Goal: Find specific page/section: Find specific page/section

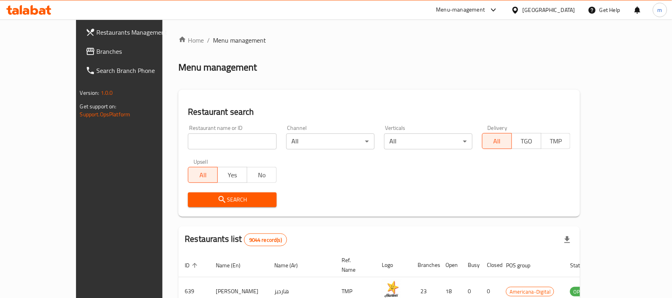
click at [563, 13] on div "Qatar" at bounding box center [549, 10] width 53 height 9
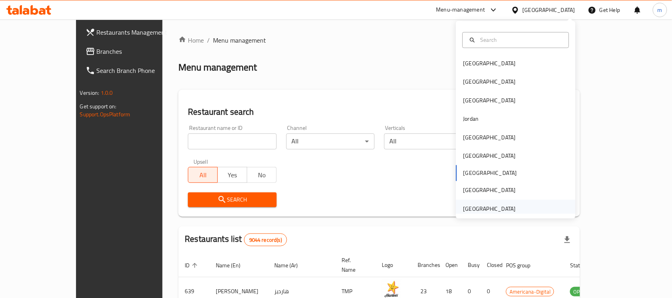
click at [480, 208] on div "United Arab Emirates" at bounding box center [490, 208] width 53 height 9
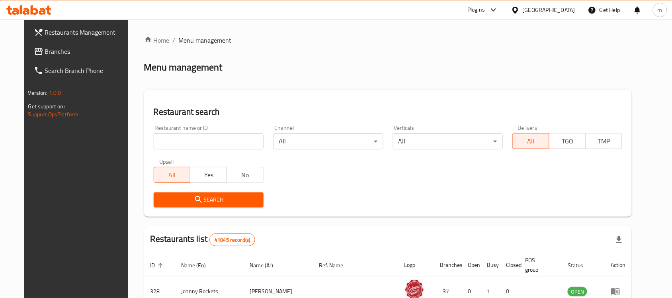
click at [45, 48] on span "Branches" at bounding box center [87, 52] width 85 height 10
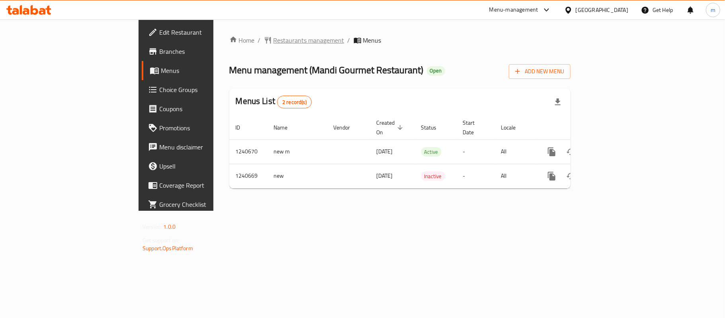
click at [274, 43] on span "Restaurants management" at bounding box center [309, 40] width 71 height 10
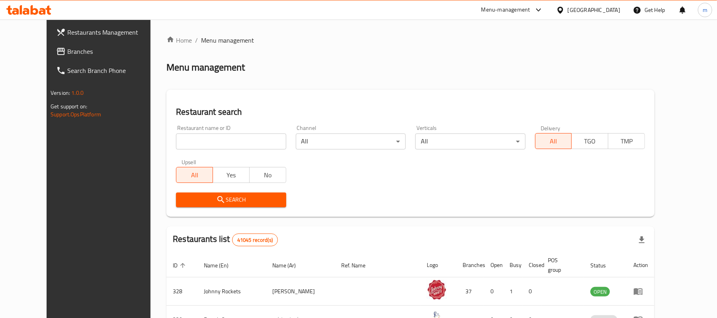
click at [231, 142] on input "search" at bounding box center [231, 141] width 110 height 16
paste input "680414"
type input "680414"
click button "Search" at bounding box center [231, 199] width 110 height 15
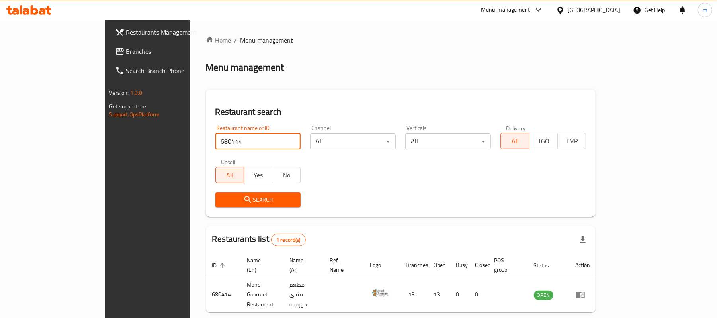
click at [598, 14] on div "United Arab Emirates" at bounding box center [594, 10] width 53 height 9
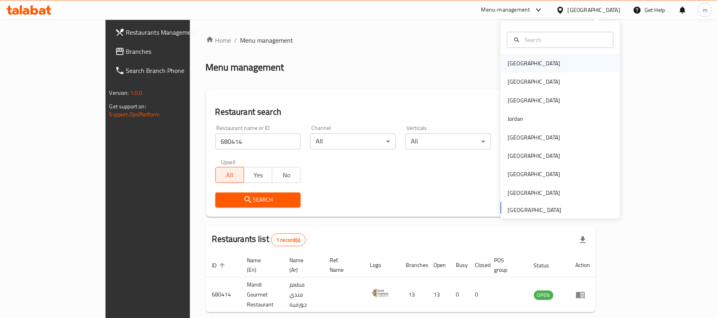
click at [531, 63] on div "Bahrain" at bounding box center [561, 63] width 120 height 18
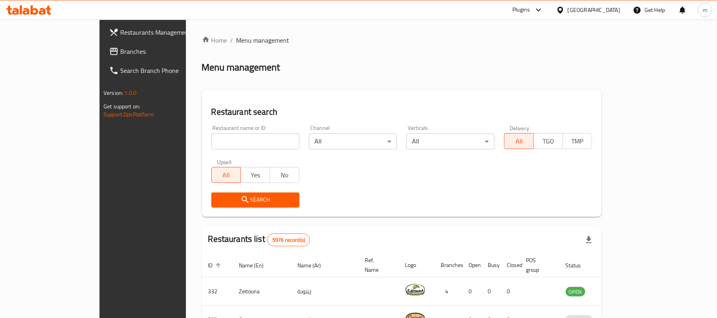
click at [83, 53] on div at bounding box center [358, 159] width 717 height 318
click at [120, 53] on span "Branches" at bounding box center [166, 52] width 93 height 10
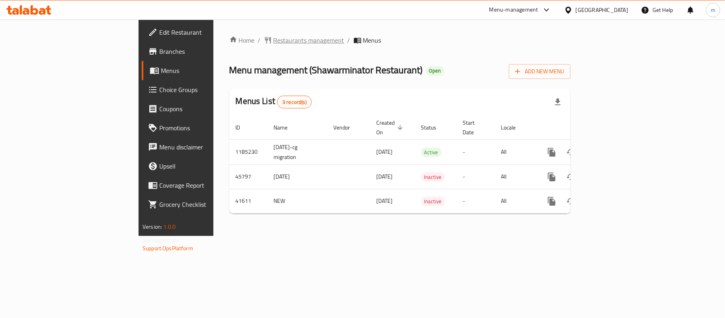
click at [274, 44] on span "Restaurants management" at bounding box center [309, 40] width 71 height 10
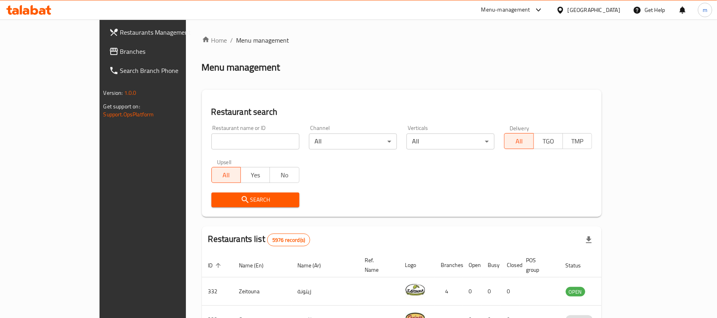
click at [223, 136] on input "search" at bounding box center [256, 141] width 88 height 16
paste input "21677"
type input "21677"
click at [226, 201] on span "Search" at bounding box center [255, 200] width 75 height 10
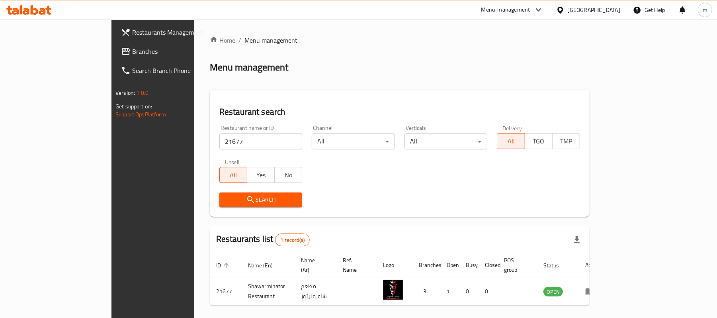
click at [568, 11] on div at bounding box center [563, 10] width 12 height 9
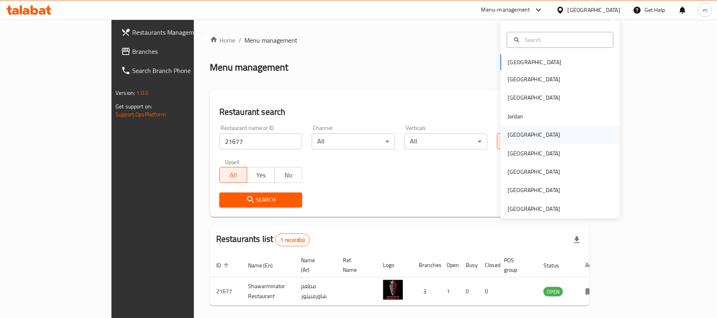
click at [508, 135] on div "[GEOGRAPHIC_DATA]" at bounding box center [534, 134] width 53 height 9
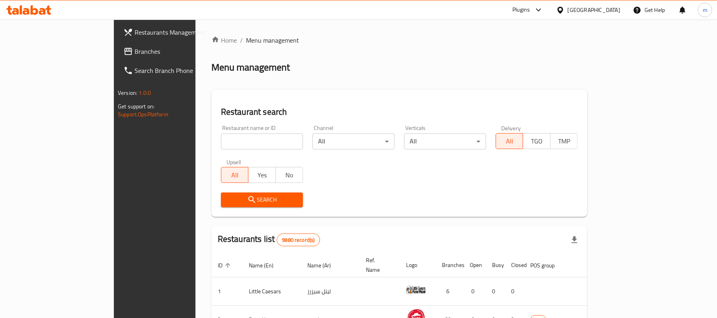
drag, startPoint x: 58, startPoint y: 43, endPoint x: 47, endPoint y: 60, distance: 20.1
click at [117, 43] on link "Branches" at bounding box center [175, 51] width 117 height 19
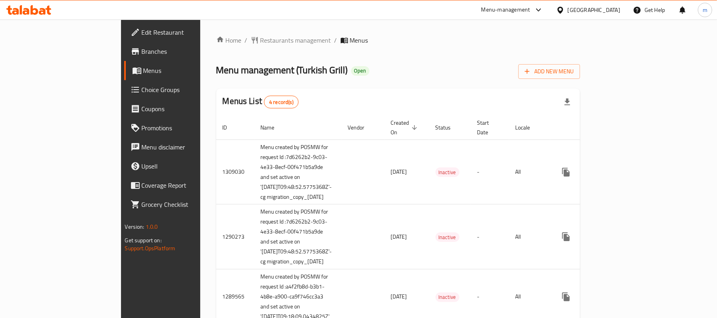
click at [222, 29] on div "Home / Restaurants management / Menus Menu management ( Turkish Grill ) Open Ad…" at bounding box center [398, 216] width 396 height 392
click at [261, 36] on span "Restaurants management" at bounding box center [296, 40] width 71 height 10
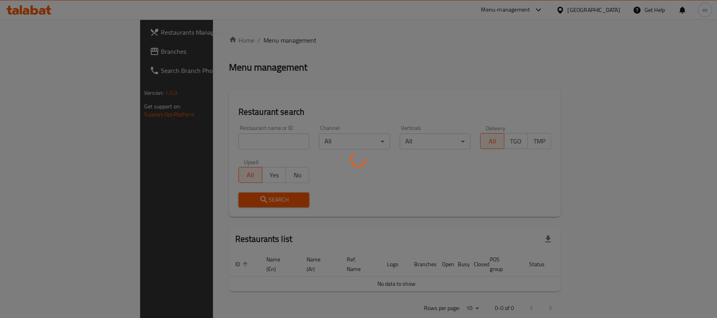
click at [199, 142] on div at bounding box center [358, 159] width 717 height 318
click at [177, 235] on div at bounding box center [358, 159] width 717 height 318
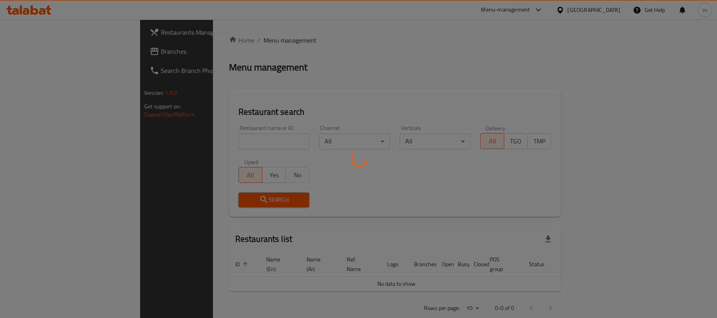
click at [292, 73] on div at bounding box center [358, 159] width 717 height 318
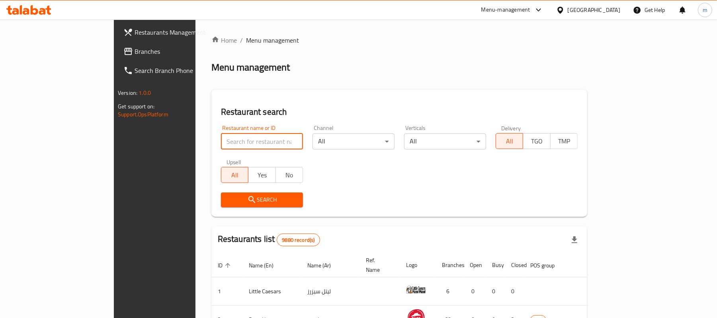
click at [221, 147] on input "search" at bounding box center [262, 141] width 82 height 16
paste input "172"
type input "172"
click at [221, 198] on button "Search" at bounding box center [262, 199] width 82 height 15
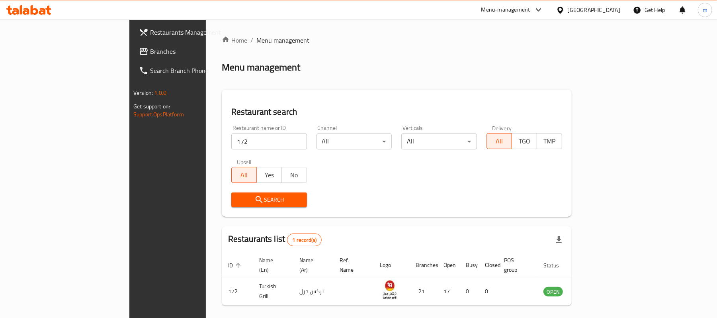
click at [265, 142] on input "172" at bounding box center [269, 141] width 76 height 16
click at [133, 56] on link "Branches" at bounding box center [191, 51] width 117 height 19
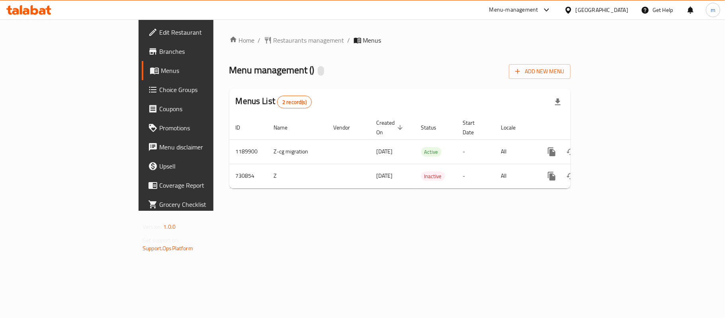
click at [229, 46] on div "Home / Restaurants management / Menus Menu management ( ) Add New Menu Menus Li…" at bounding box center [399, 114] width 341 height 159
click at [274, 42] on span "Restaurants management" at bounding box center [309, 40] width 71 height 10
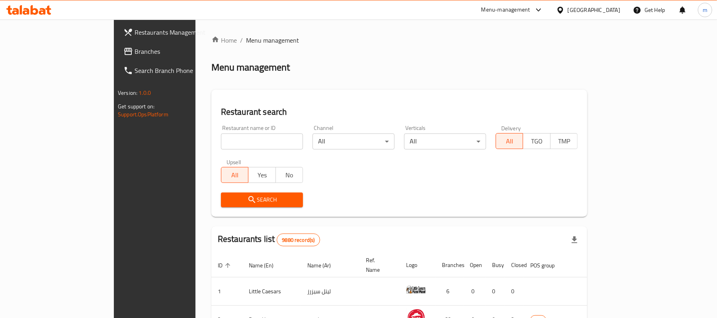
click at [221, 139] on input "search" at bounding box center [262, 141] width 82 height 16
click button "Search" at bounding box center [262, 199] width 82 height 15
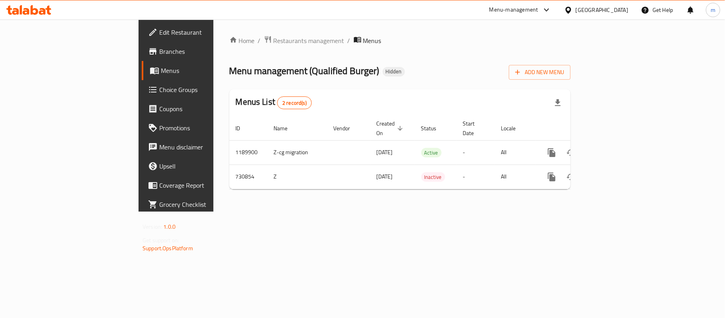
click at [214, 33] on div "Home / Restaurants management / Menus Menu management ( Qualified Burger ) Hidd…" at bounding box center [400, 116] width 373 height 192
click at [274, 40] on span "Restaurants management" at bounding box center [309, 41] width 71 height 10
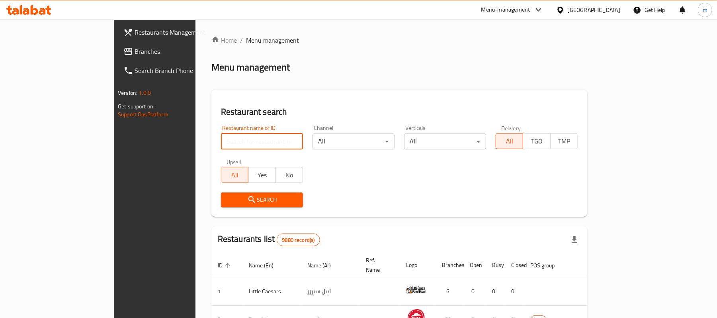
drag, startPoint x: 239, startPoint y: 142, endPoint x: 235, endPoint y: 141, distance: 4.5
click at [239, 142] on input "search" at bounding box center [262, 141] width 82 height 16
paste input "646750"
type input "646750"
click button "Search" at bounding box center [262, 199] width 82 height 15
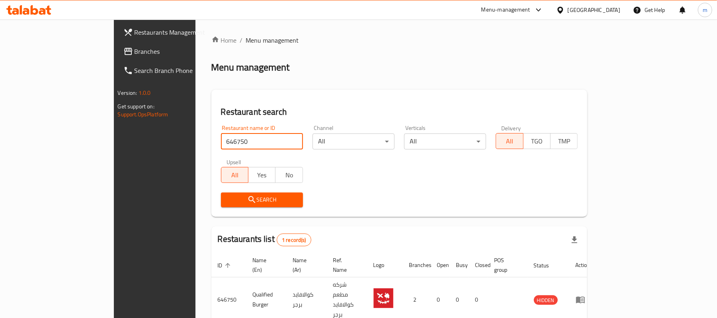
click at [135, 50] on span "Branches" at bounding box center [181, 52] width 93 height 10
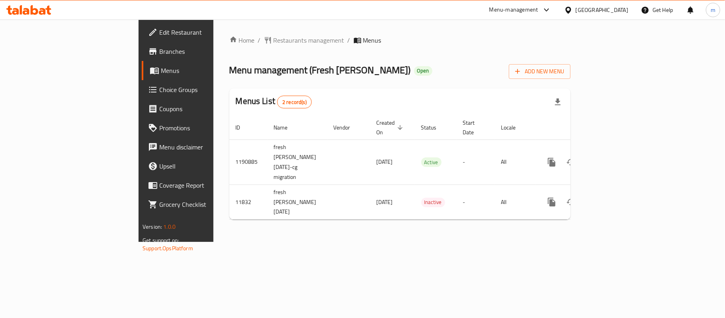
click at [229, 42] on div "Home / Restaurants management / Menus Menu management ( Fresh [PERSON_NAME] ) O…" at bounding box center [399, 130] width 341 height 190
click at [274, 42] on span "Restaurants management" at bounding box center [309, 40] width 71 height 10
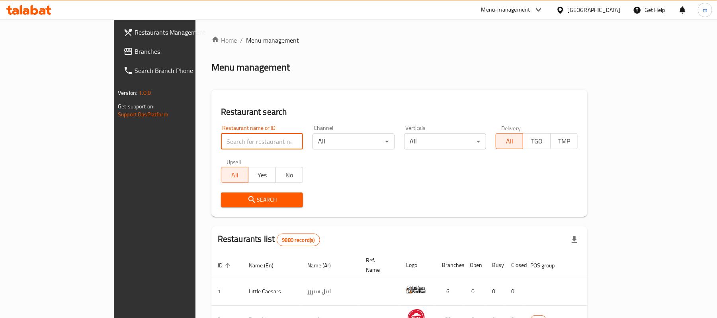
click at [221, 147] on input "search" at bounding box center [262, 141] width 82 height 16
paste input "7285"
type input "7285"
click at [249, 196] on icon "submit" at bounding box center [252, 199] width 7 height 7
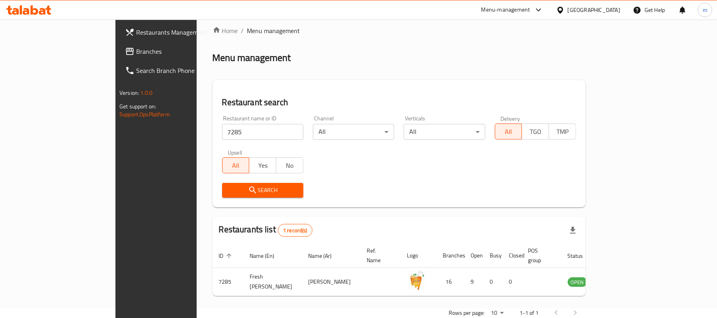
scroll to position [22, 0]
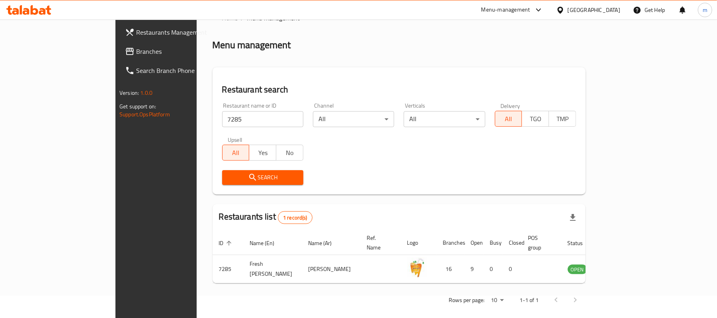
click at [563, 9] on icon at bounding box center [561, 9] width 6 height 7
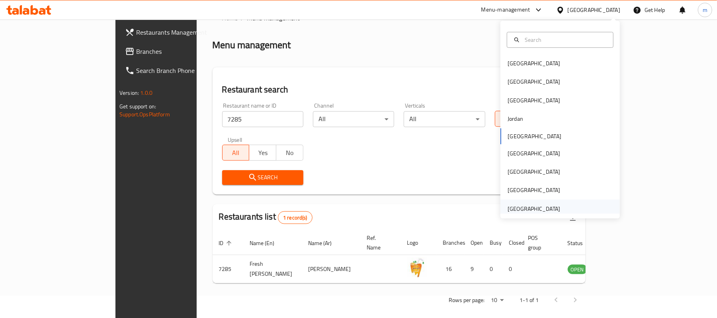
click at [529, 208] on div "[GEOGRAPHIC_DATA]" at bounding box center [534, 208] width 53 height 9
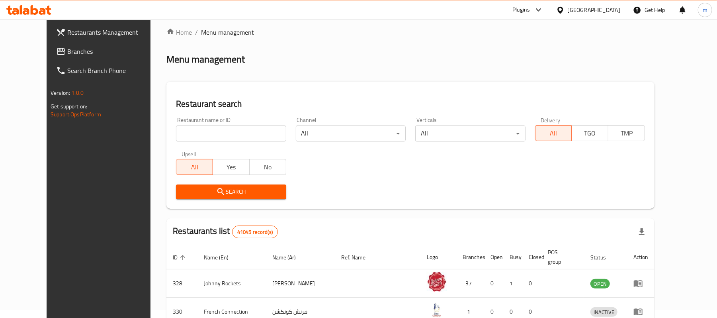
scroll to position [22, 0]
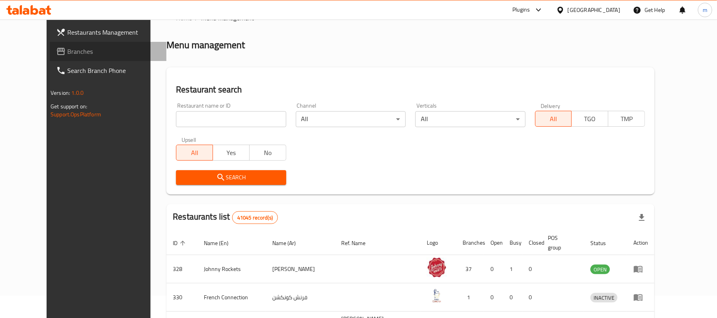
click at [72, 47] on span "Branches" at bounding box center [113, 52] width 93 height 10
